Goal: Task Accomplishment & Management: Manage account settings

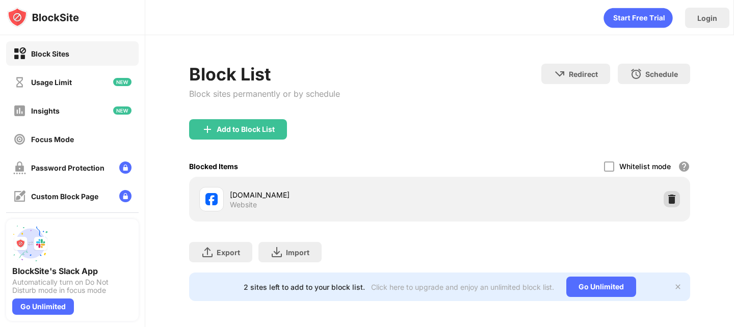
click at [673, 203] on img at bounding box center [671, 199] width 10 height 10
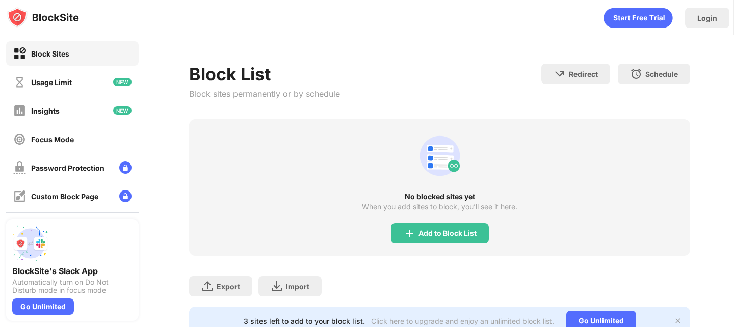
click at [498, 108] on div "Block List Block sites permanently or by schedule Redirect Choose a site to be …" at bounding box center [439, 92] width 500 height 56
